Goal: Task Accomplishment & Management: Complete application form

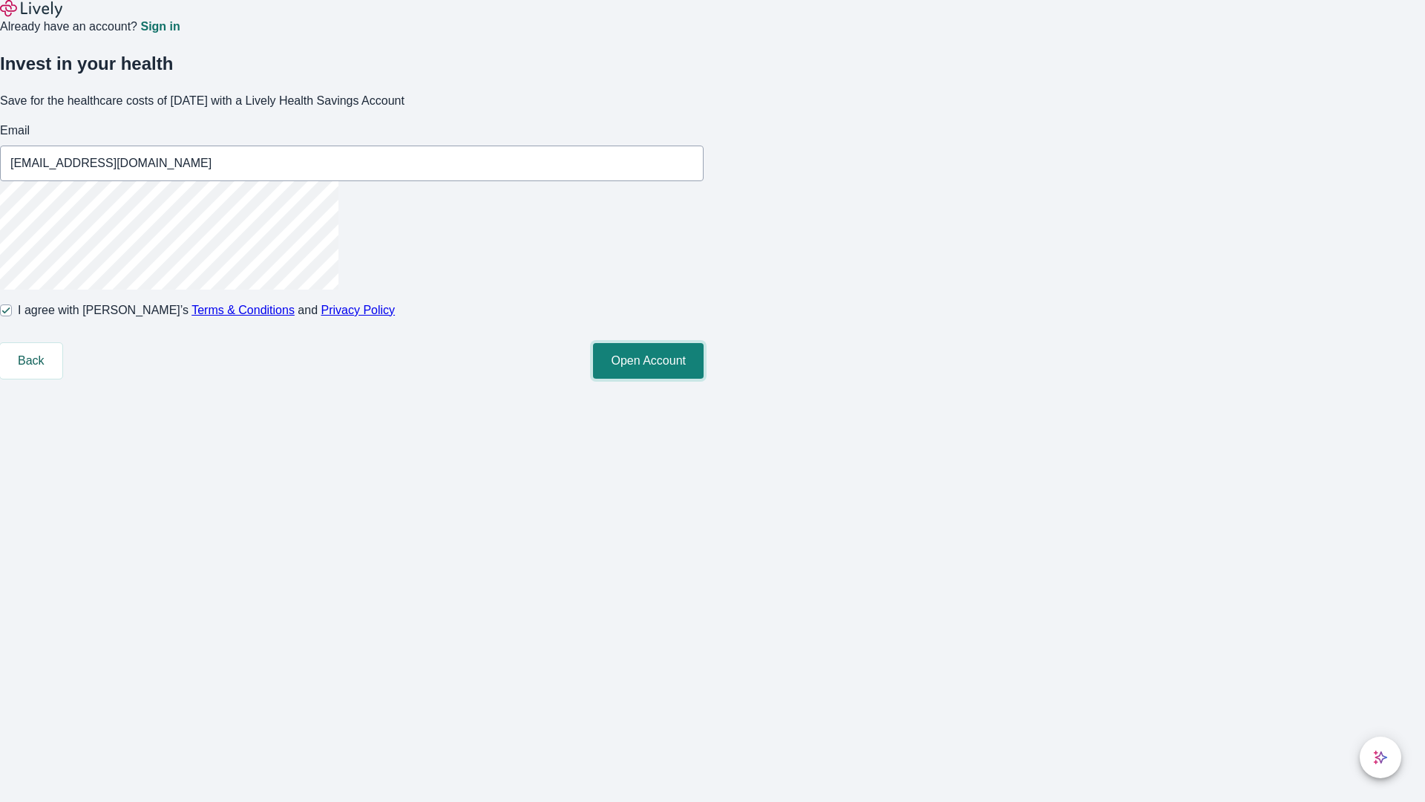
click at [704, 379] on button "Open Account" at bounding box center [648, 361] width 111 height 36
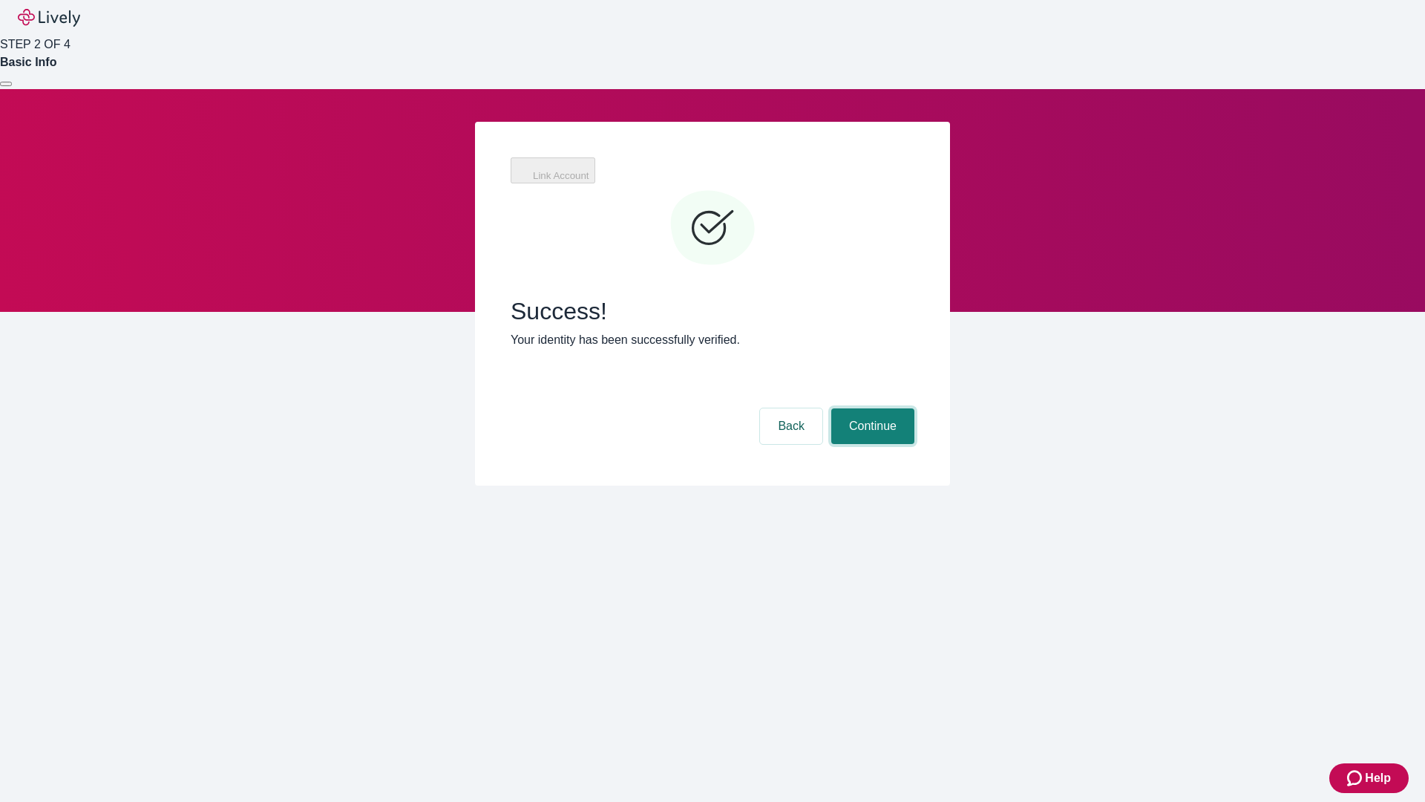
click at [871, 408] on button "Continue" at bounding box center [872, 426] width 83 height 36
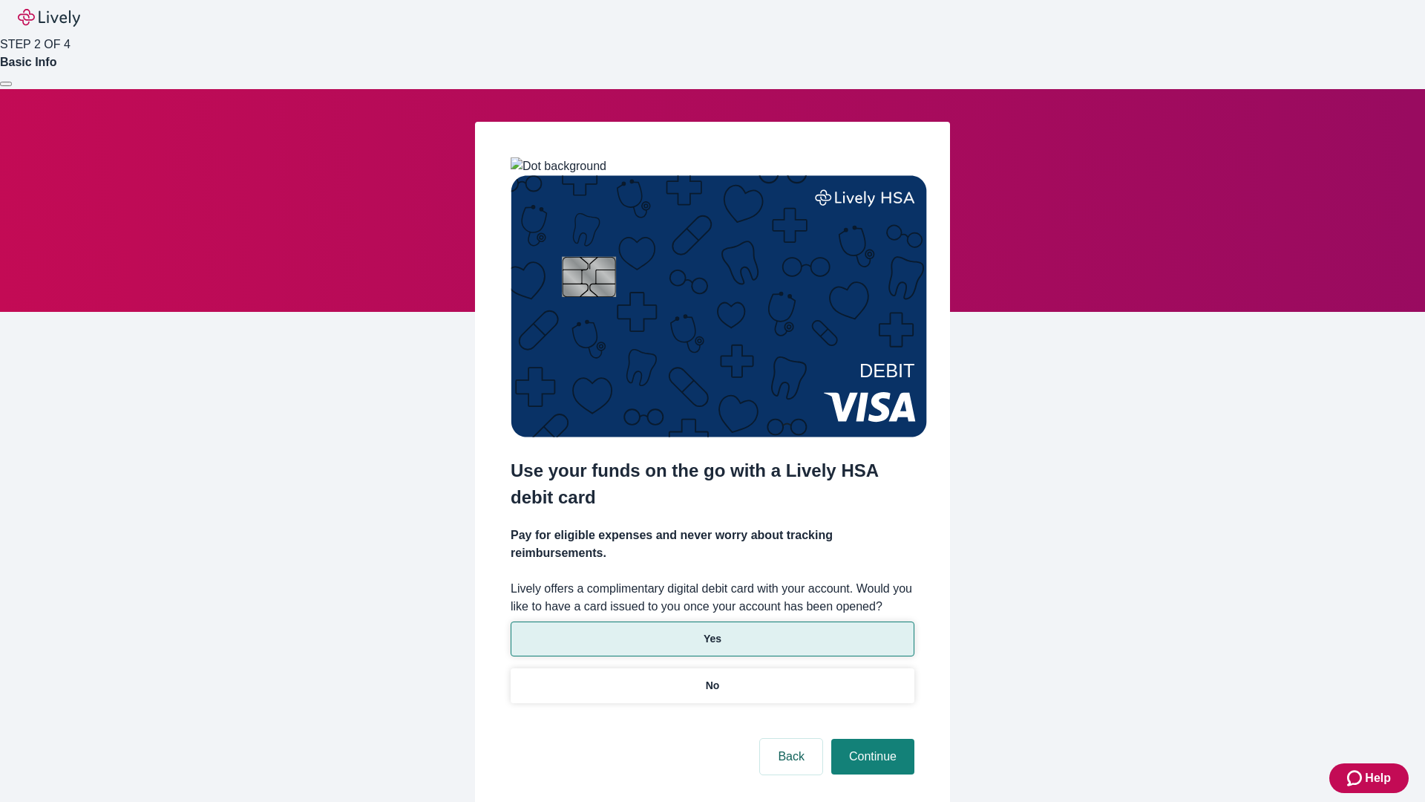
click at [712, 631] on p "Yes" at bounding box center [713, 639] width 18 height 16
click at [871, 738] on button "Continue" at bounding box center [872, 756] width 83 height 36
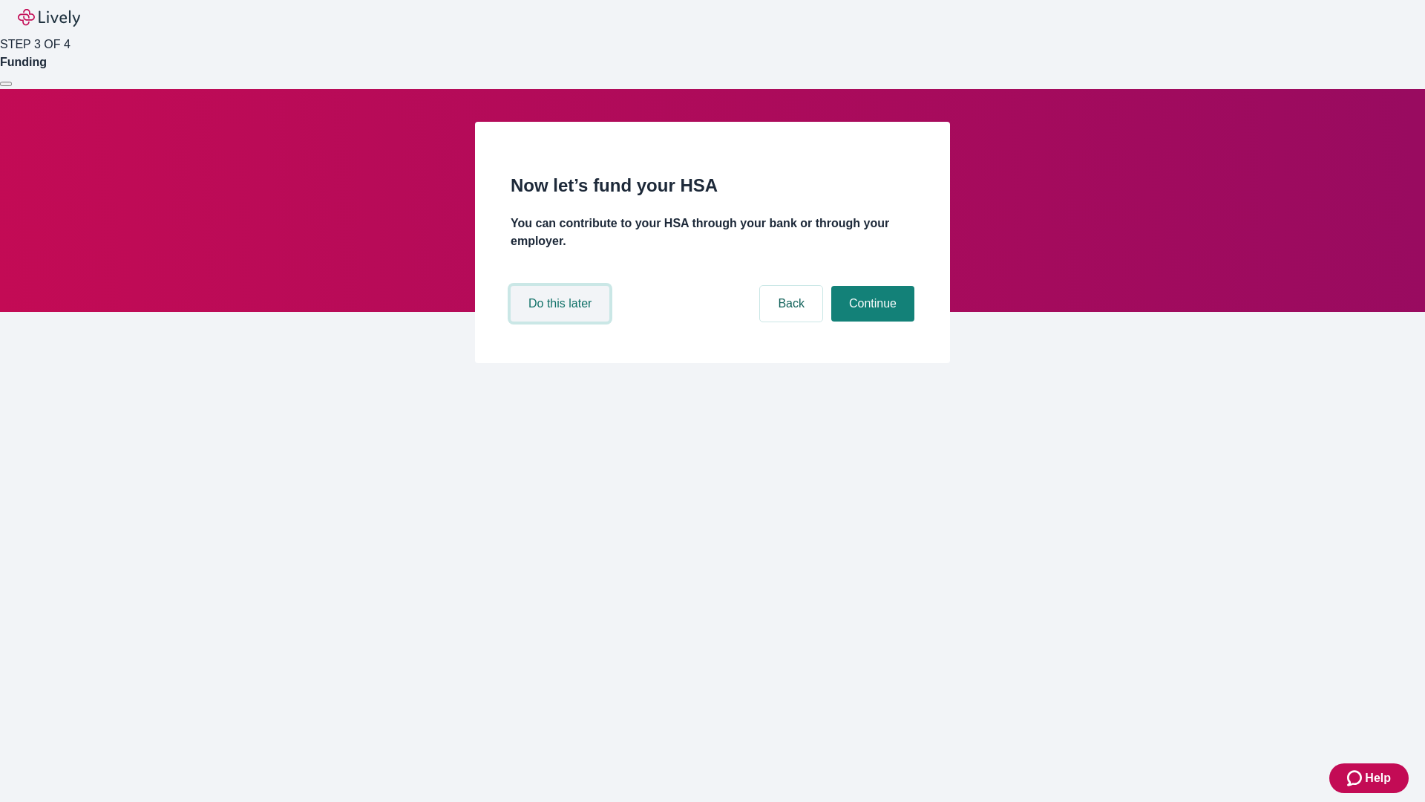
click at [562, 321] on button "Do this later" at bounding box center [560, 304] width 99 height 36
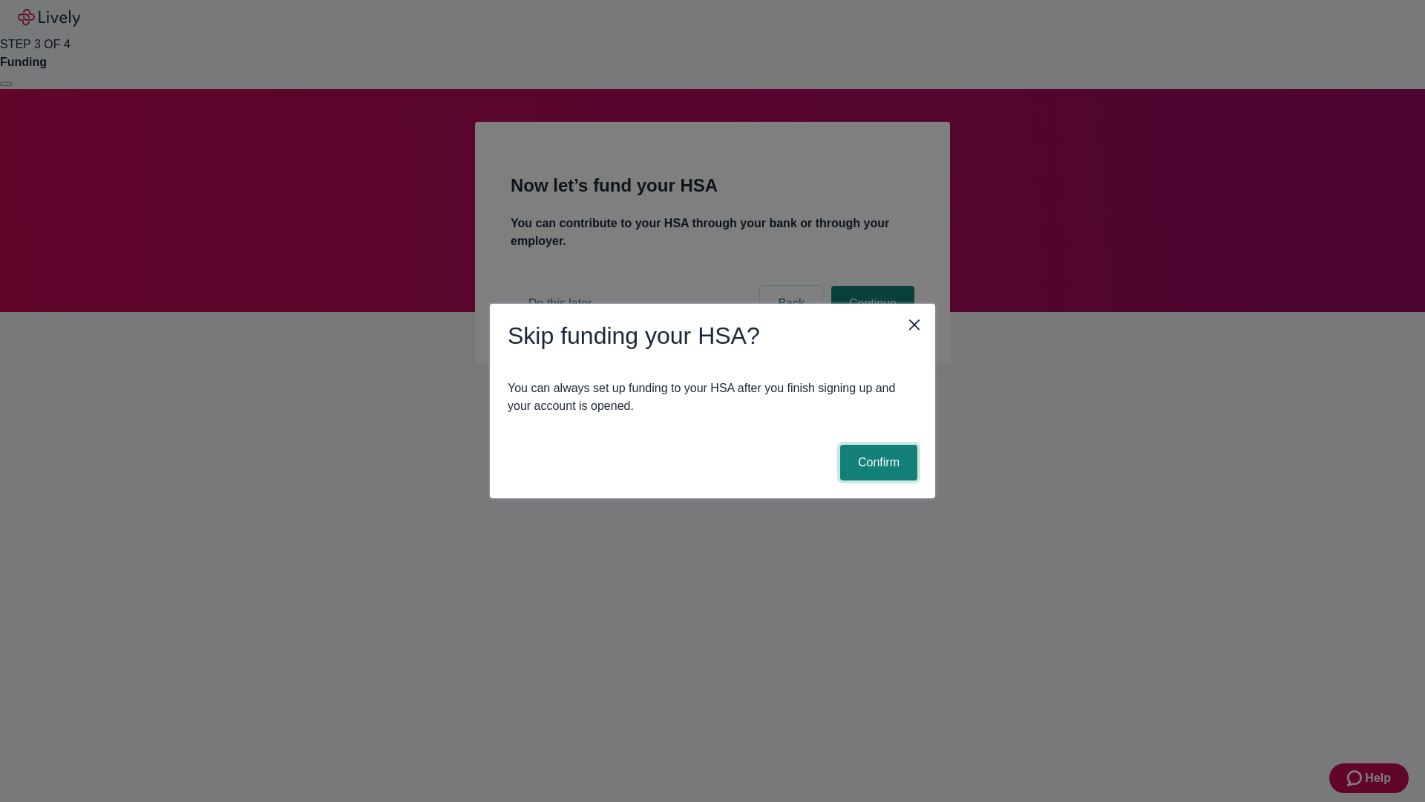
click at [877, 462] on button "Confirm" at bounding box center [878, 463] width 77 height 36
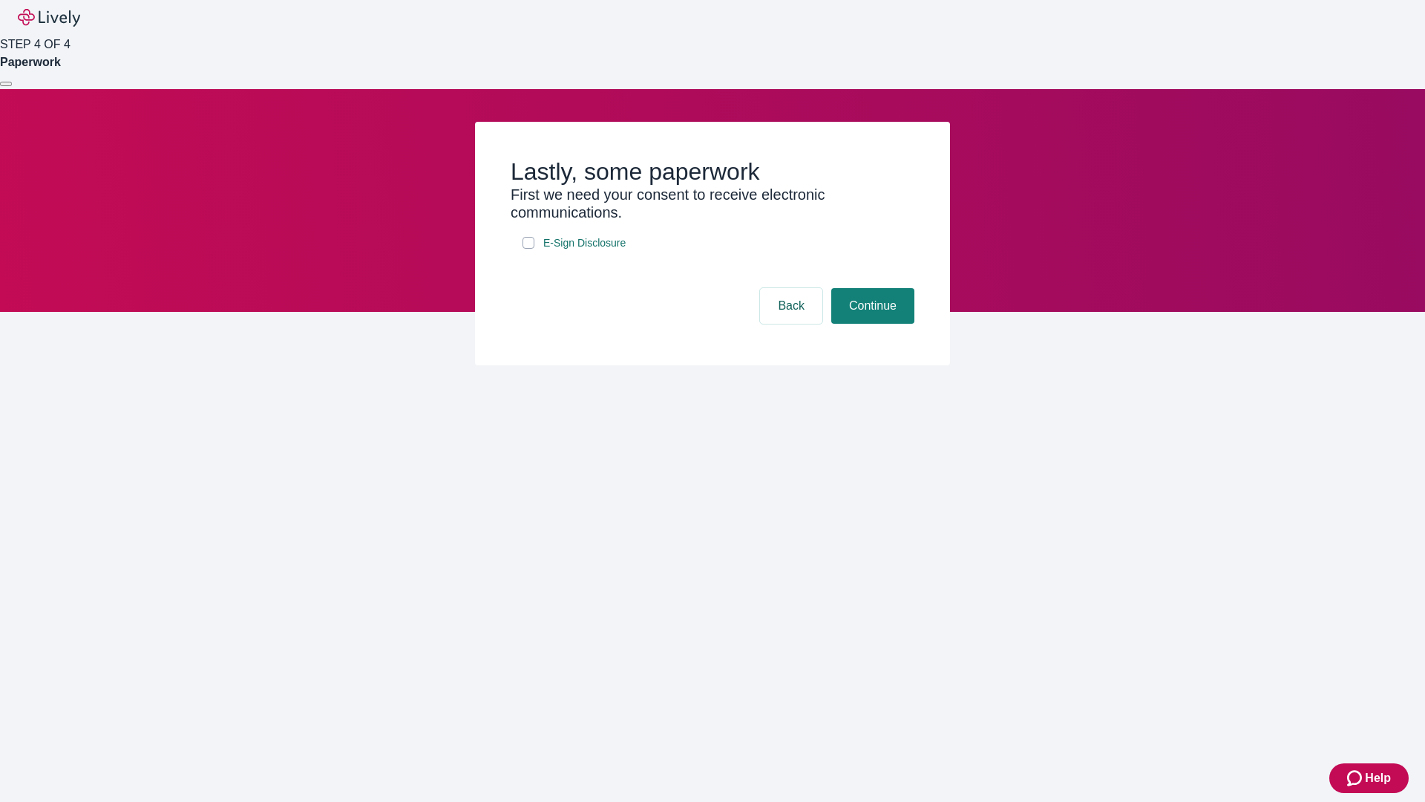
click at [528, 249] on input "E-Sign Disclosure" at bounding box center [528, 243] width 12 height 12
checkbox input "true"
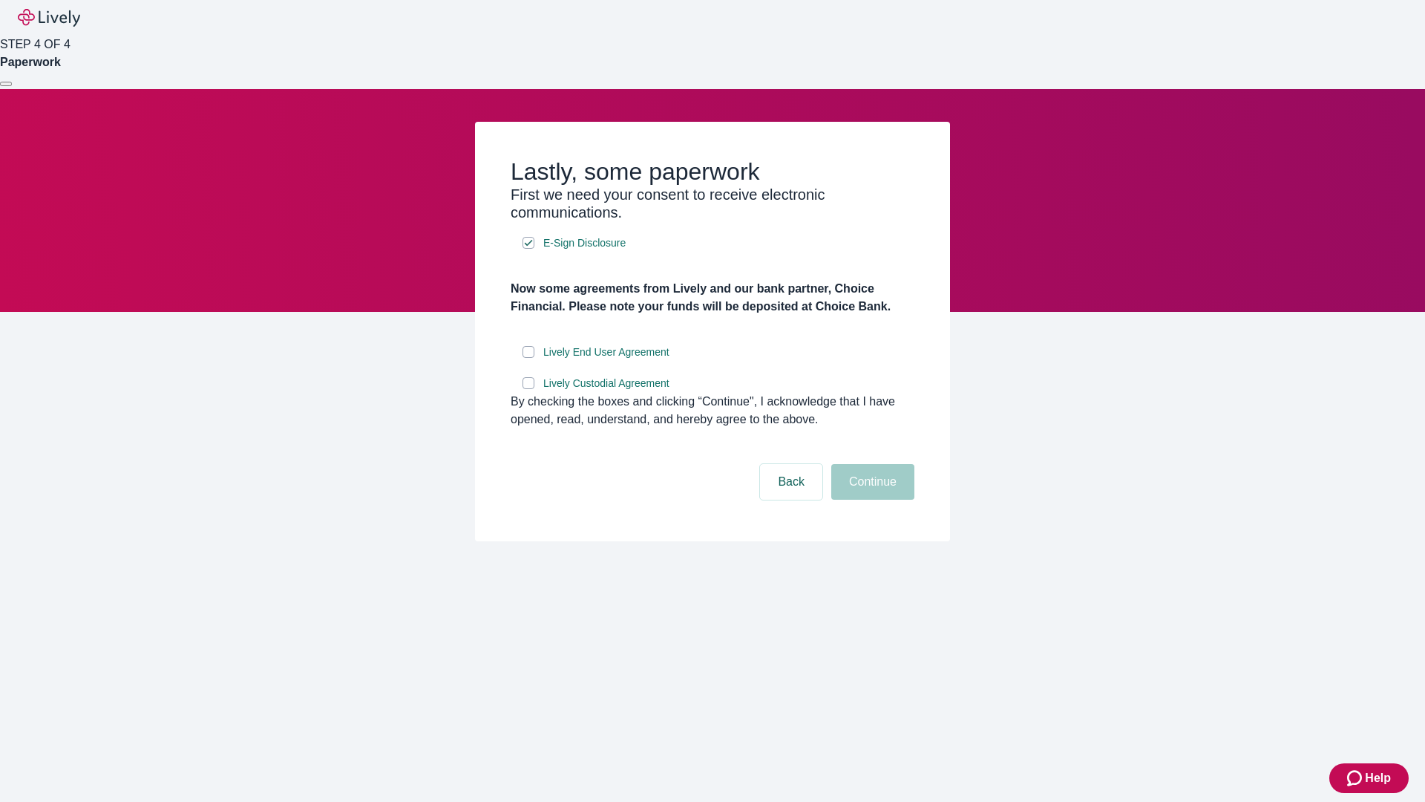
click at [528, 358] on input "Lively End User Agreement" at bounding box center [528, 352] width 12 height 12
checkbox input "true"
click at [528, 389] on input "Lively Custodial Agreement" at bounding box center [528, 383] width 12 height 12
checkbox input "true"
click at [871, 499] on button "Continue" at bounding box center [872, 482] width 83 height 36
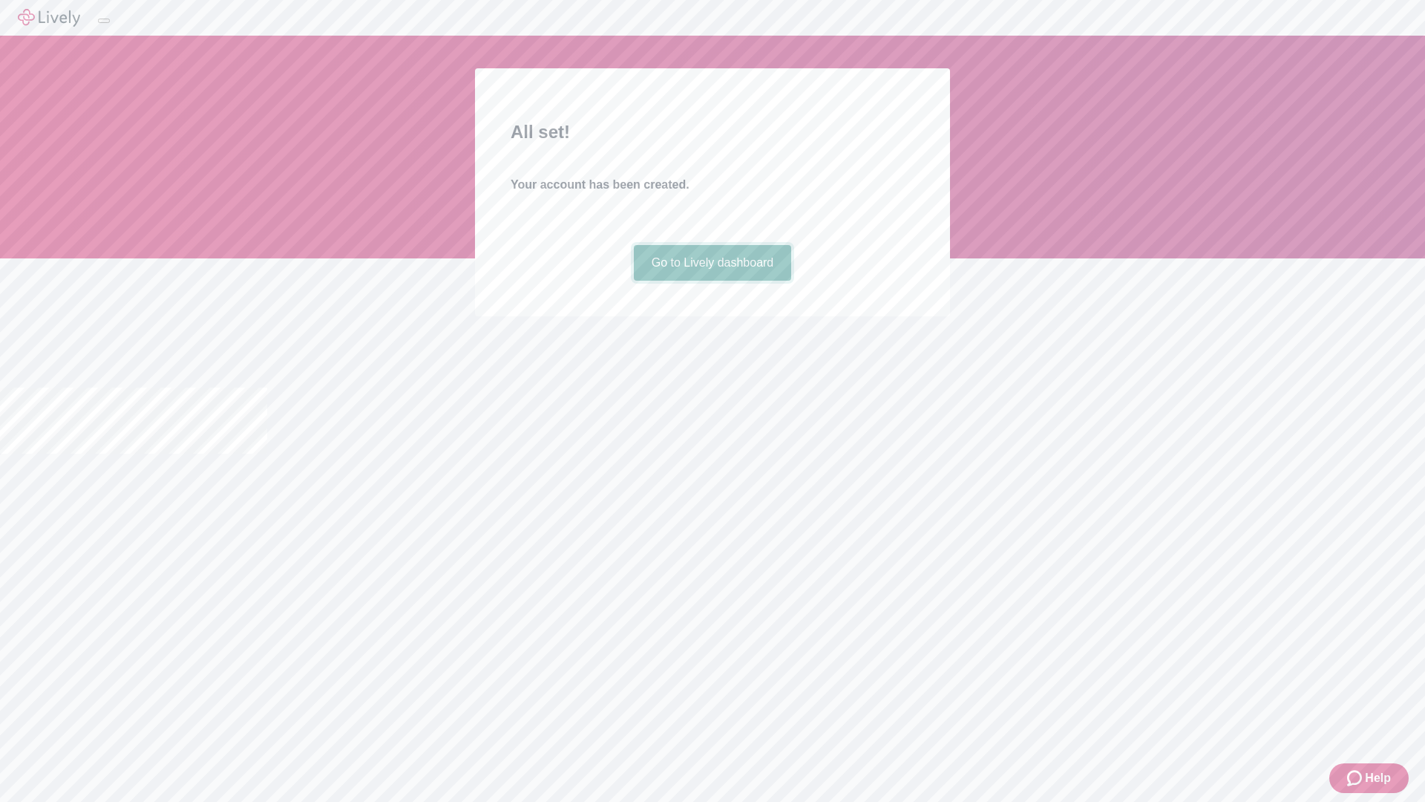
click at [712, 281] on link "Go to Lively dashboard" at bounding box center [713, 263] width 158 height 36
